Goal: Information Seeking & Learning: Learn about a topic

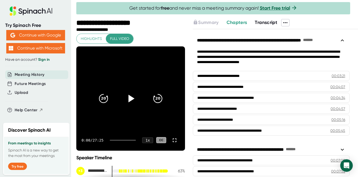
click at [129, 97] on icon at bounding box center [131, 99] width 6 height 8
click at [116, 140] on div at bounding box center [123, 140] width 26 height 1
click at [118, 140] on div at bounding box center [123, 140] width 26 height 1
